Goal: Find contact information: Find contact information

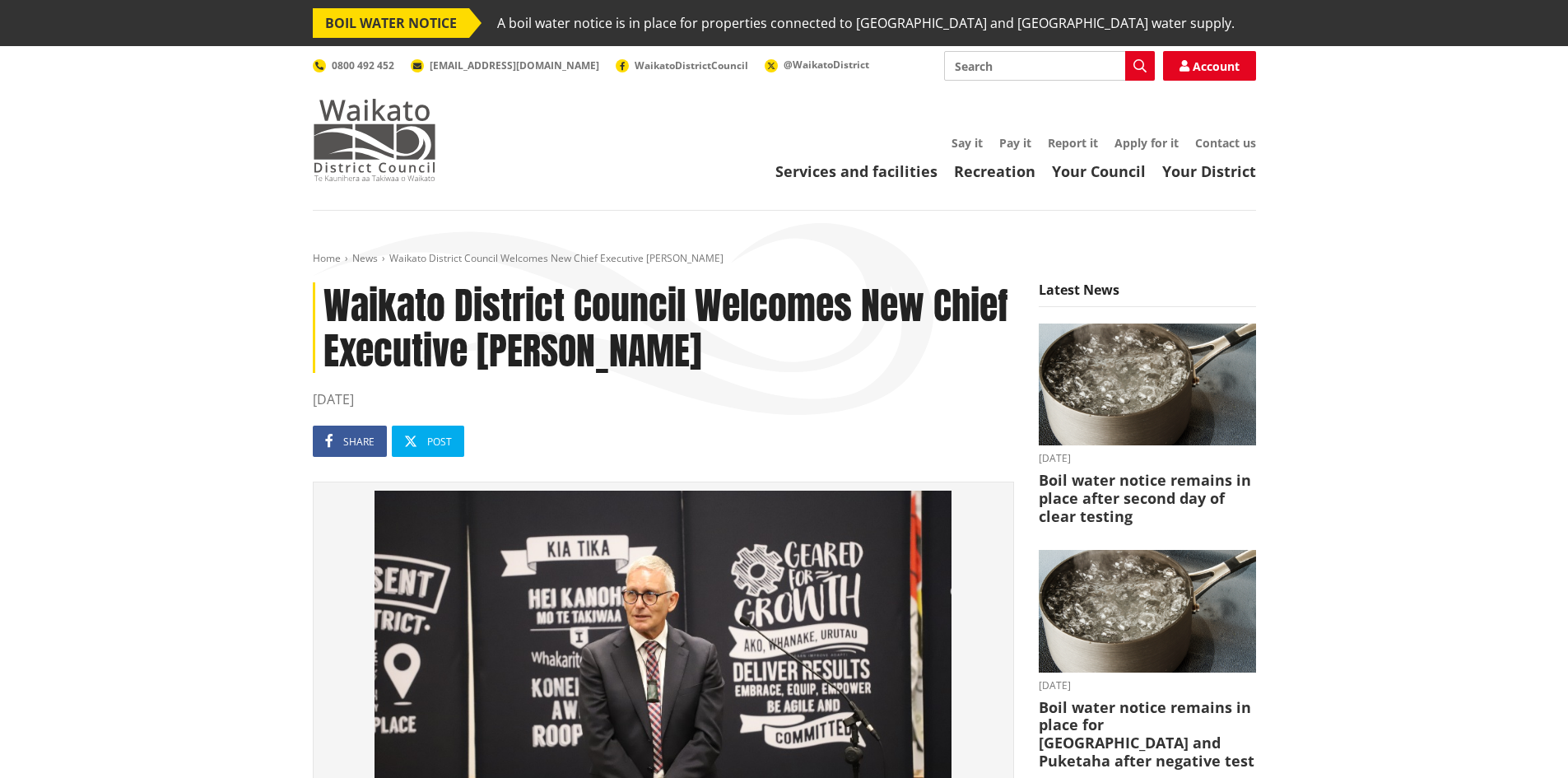
click at [368, 142] on img at bounding box center [374, 139] width 123 height 82
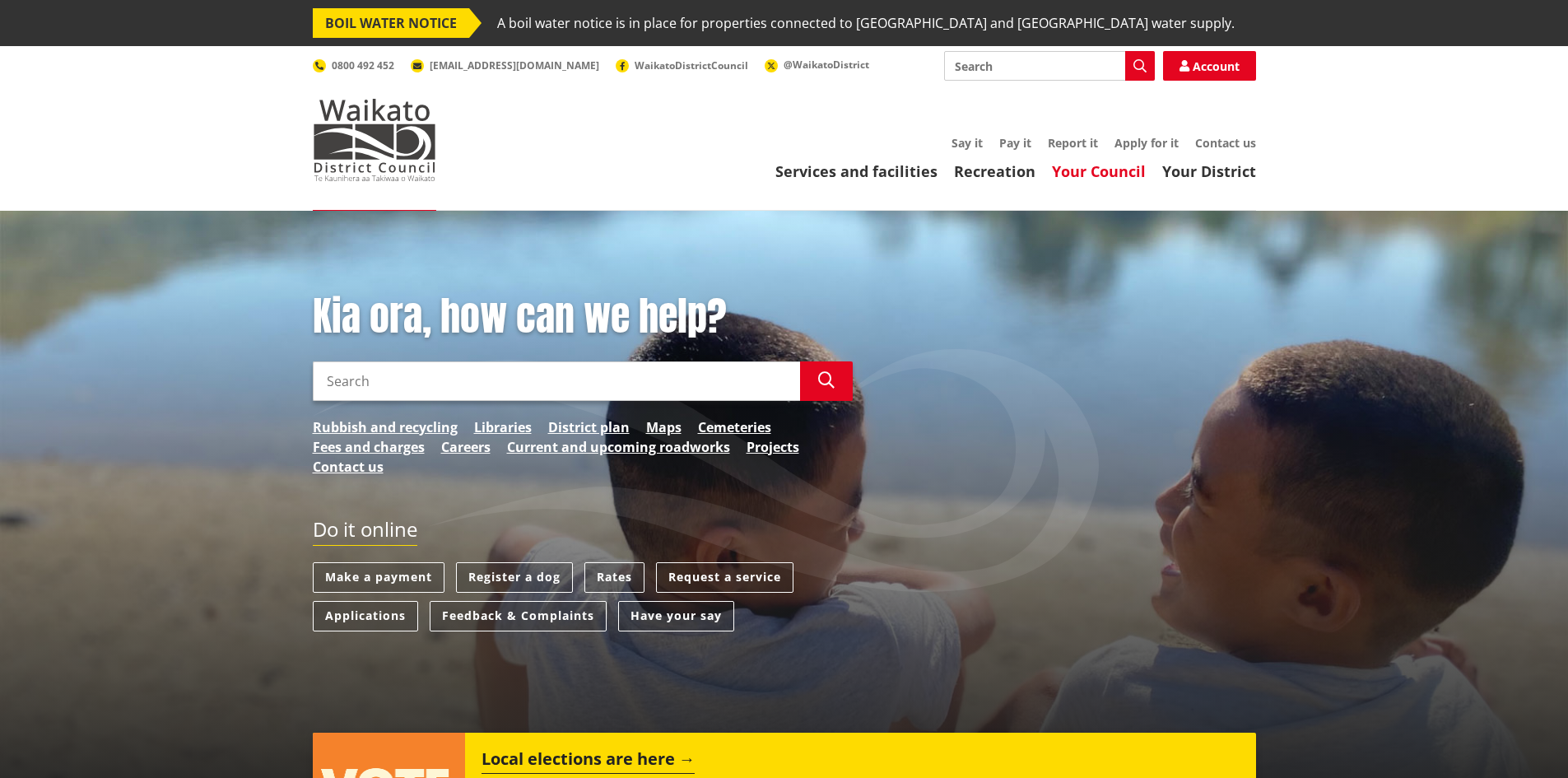
click at [1121, 166] on link "Your Council" at bounding box center [1098, 171] width 94 height 20
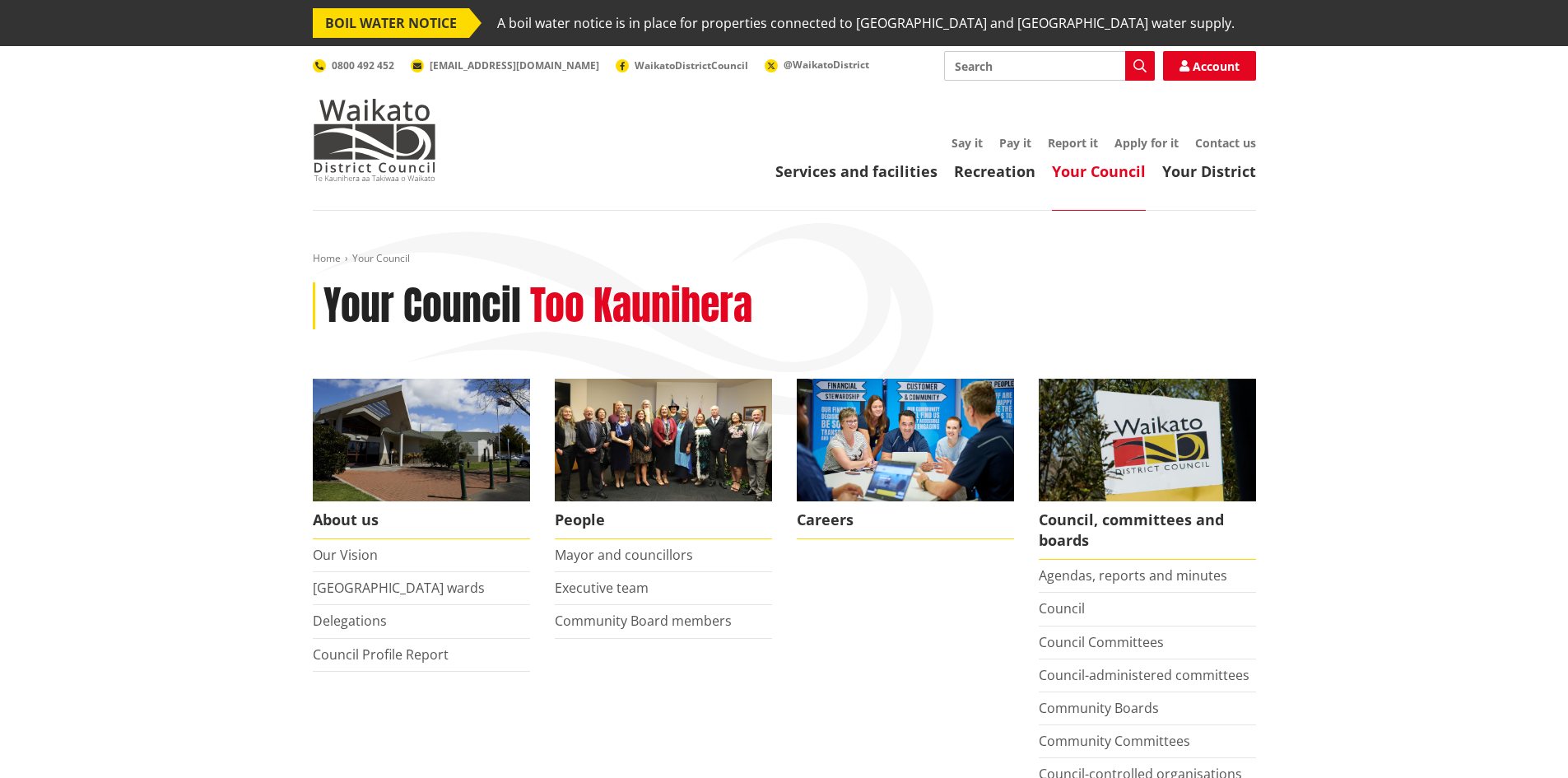
click at [625, 572] on li "Executive team" at bounding box center [663, 588] width 217 height 33
click at [637, 590] on link "Executive team" at bounding box center [602, 588] width 94 height 18
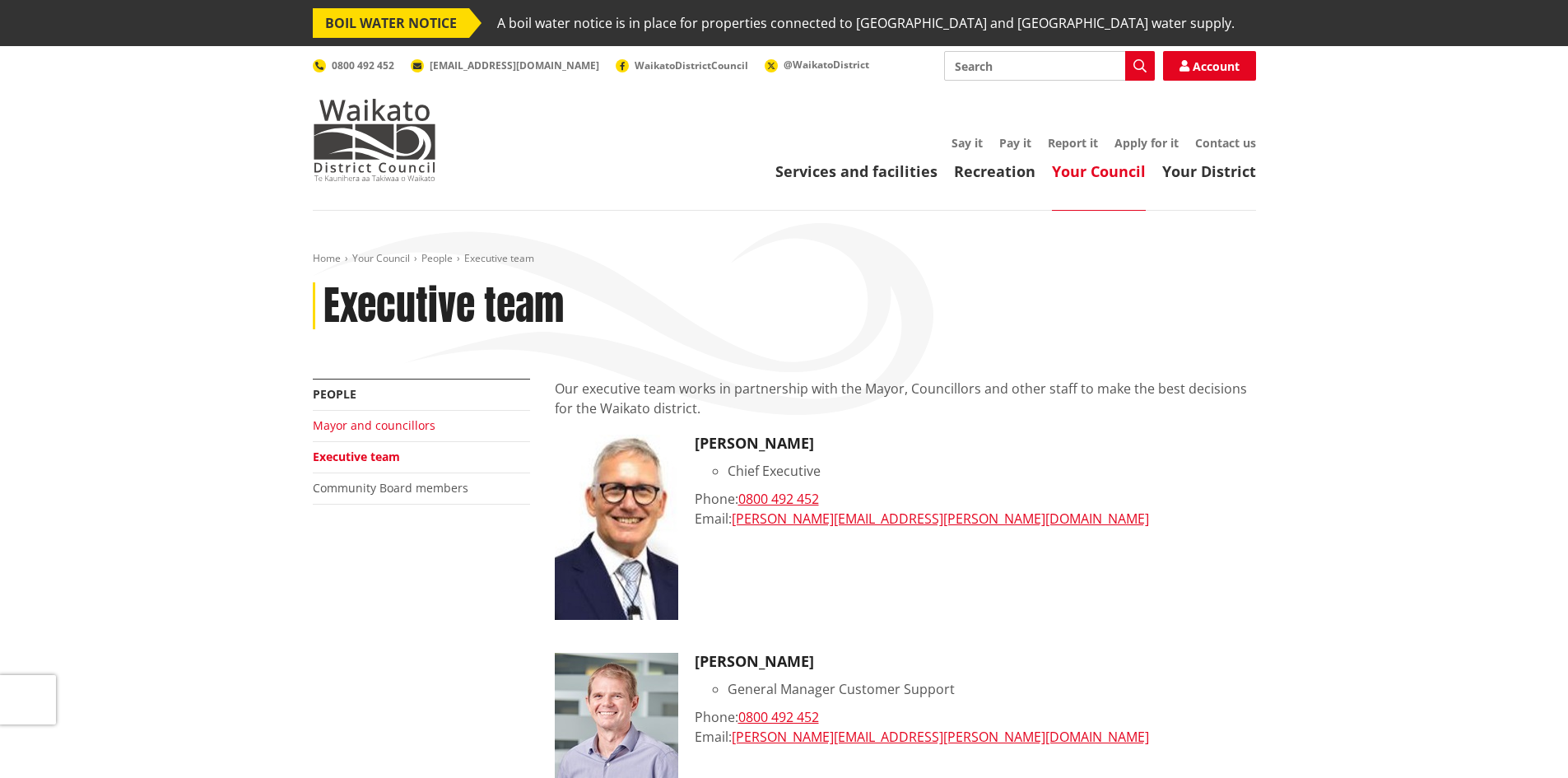
click at [404, 420] on link "Mayor and councillors" at bounding box center [374, 425] width 123 height 16
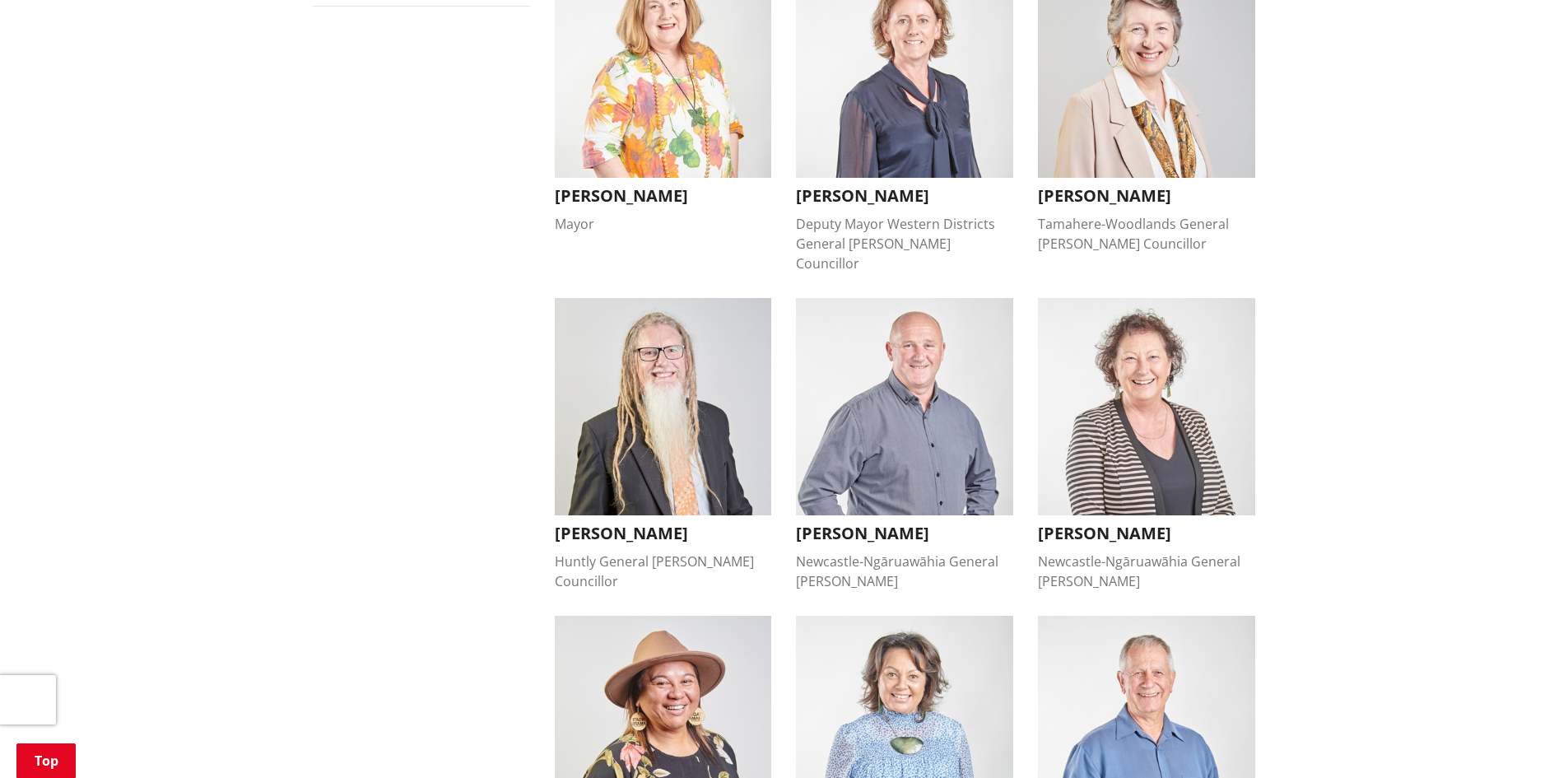
scroll to position [330, 0]
